Goal: Communication & Community: Answer question/provide support

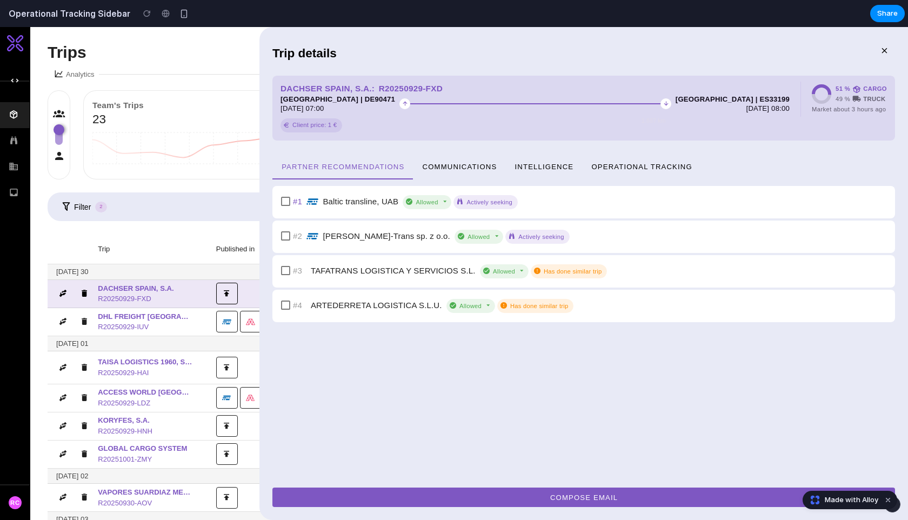
drag, startPoint x: 655, startPoint y: 158, endPoint x: 633, endPoint y: 172, distance: 26.5
click at [655, 158] on button "Operational Tracking" at bounding box center [641, 166] width 119 height 26
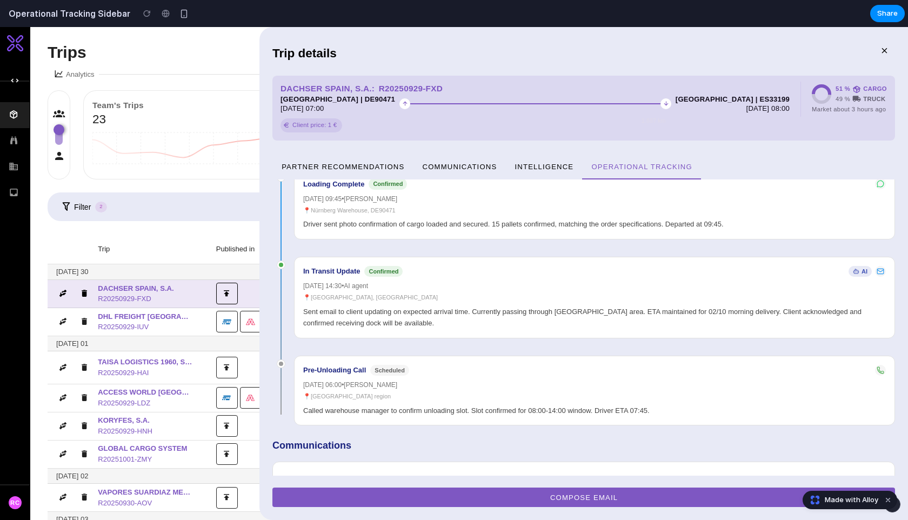
scroll to position [593, 0]
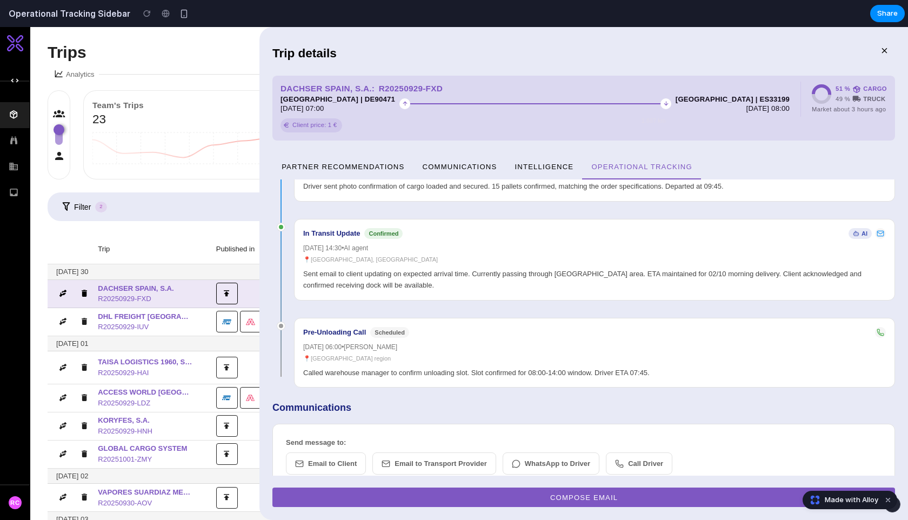
drag, startPoint x: 317, startPoint y: 427, endPoint x: 323, endPoint y: 434, distance: 9.6
click at [316, 437] on div "Send message to: Email to Client Email to Transport Provider WhatsApp to Driver…" at bounding box center [583, 455] width 595 height 37
drag, startPoint x: 323, startPoint y: 434, endPoint x: 380, endPoint y: 441, distance: 57.6
click at [323, 452] on button "Email to Client" at bounding box center [326, 463] width 80 height 23
drag, startPoint x: 435, startPoint y: 447, endPoint x: 486, endPoint y: 444, distance: 50.3
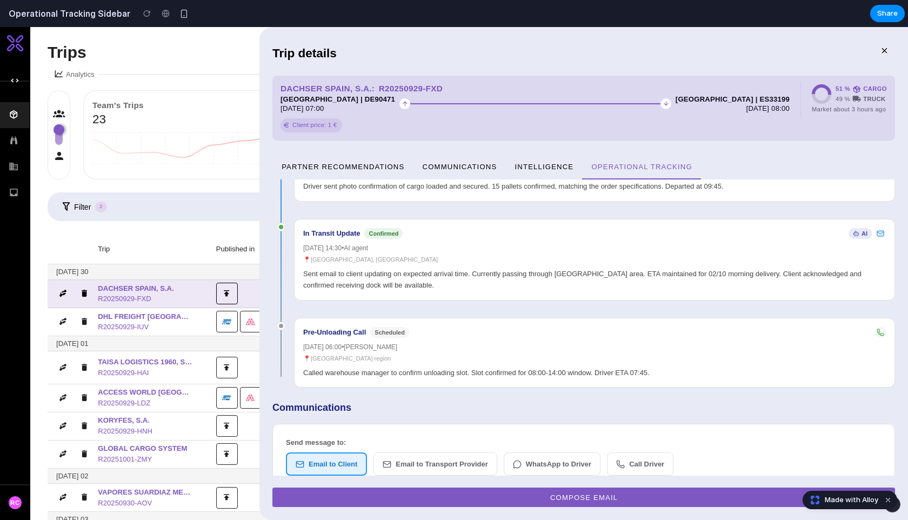
click at [466, 452] on button "Email to Transport Provider" at bounding box center [435, 464] width 124 height 24
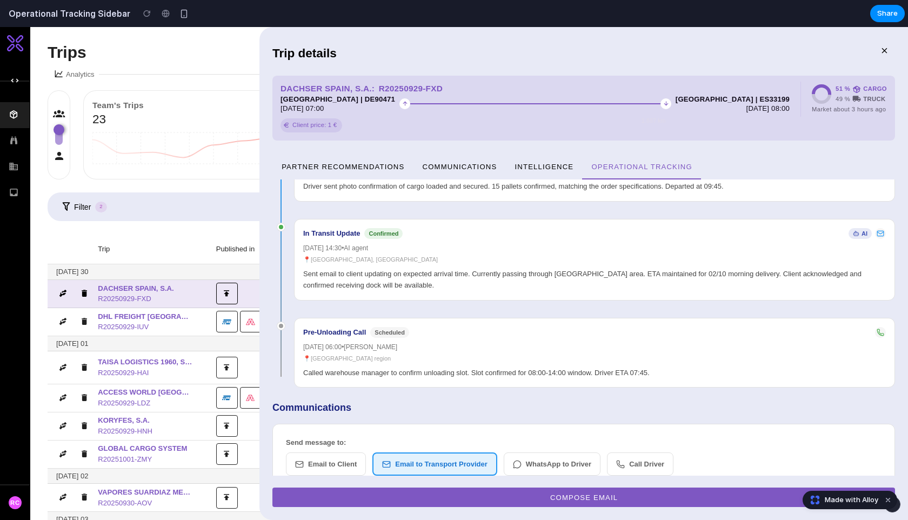
click at [567, 452] on button "WhatsApp to Driver" at bounding box center [552, 464] width 97 height 24
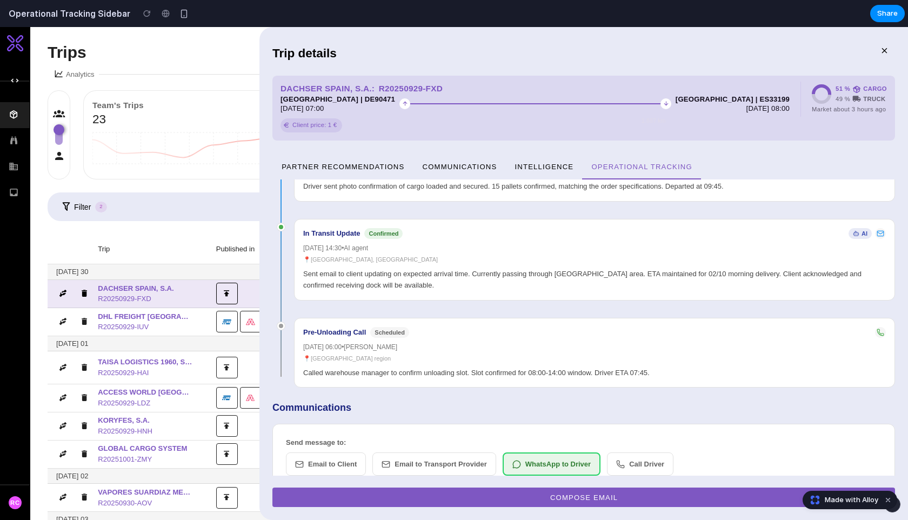
click at [632, 452] on button "Call Driver" at bounding box center [640, 464] width 66 height 24
click at [313, 452] on button "Email to Client" at bounding box center [326, 464] width 80 height 24
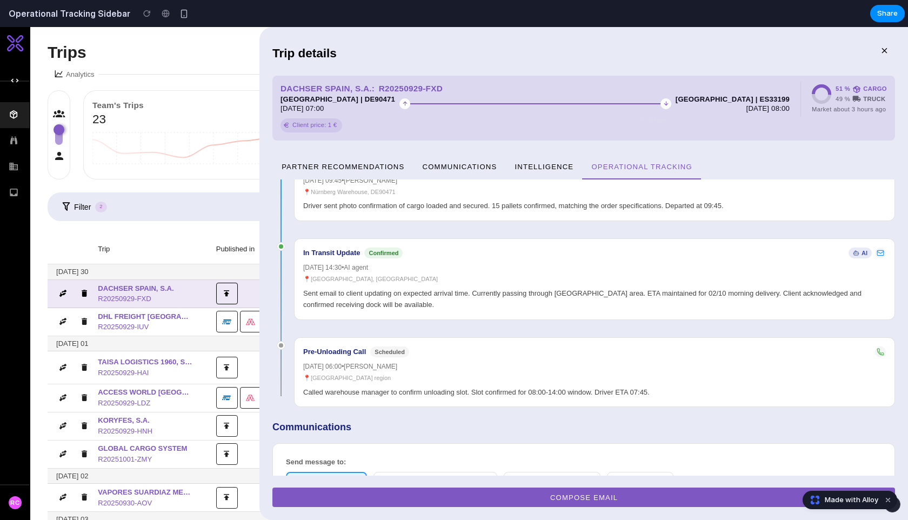
scroll to position [698, 0]
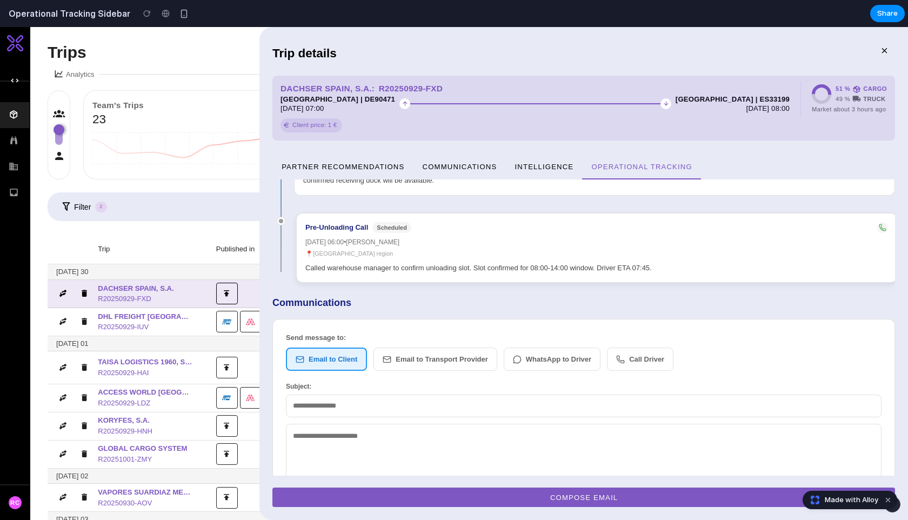
click at [441, 249] on div "📍 [GEOGRAPHIC_DATA] region" at bounding box center [596, 253] width 582 height 9
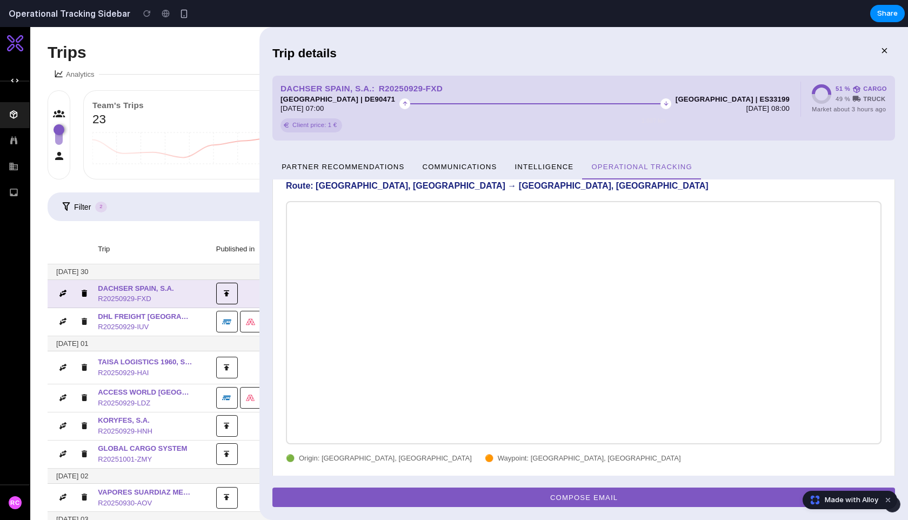
scroll to position [0, 0]
